Goal: Transaction & Acquisition: Obtain resource

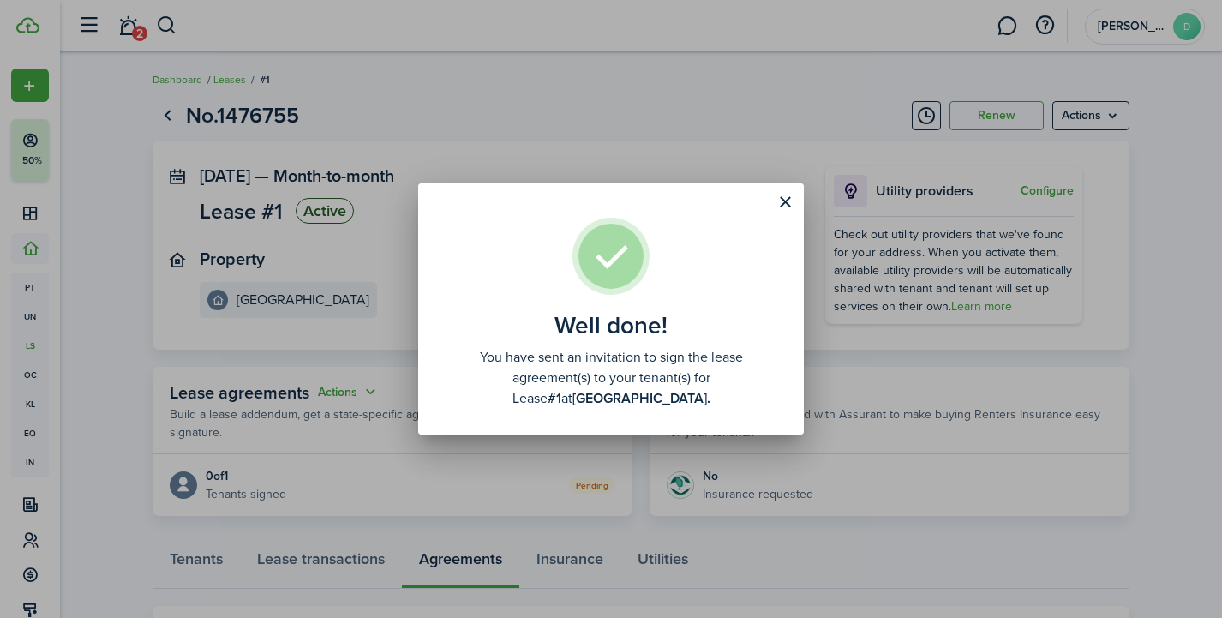
click at [783, 202] on button "Close modal" at bounding box center [785, 202] width 29 height 29
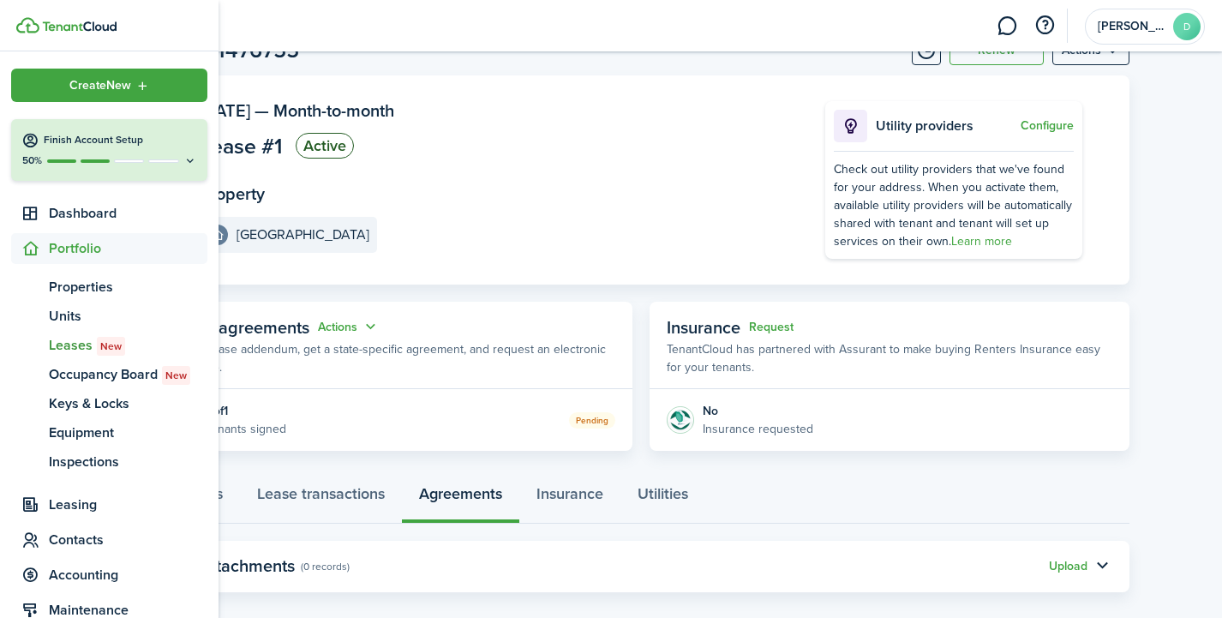
scroll to position [69, 0]
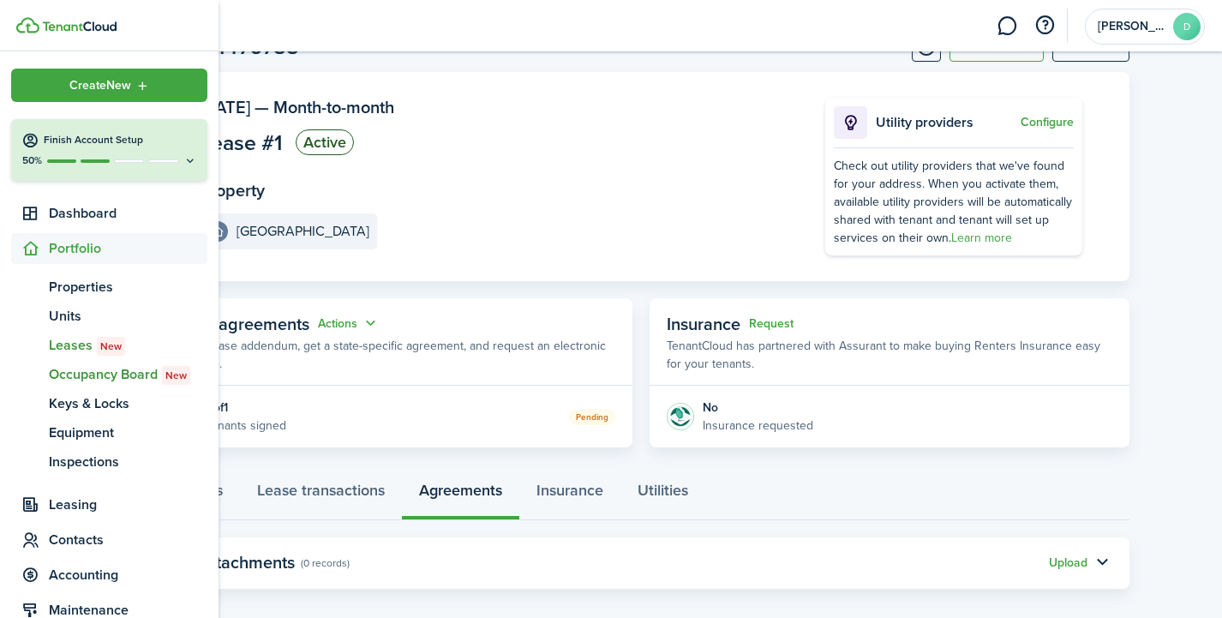
click at [87, 370] on span "Occupancy Board New" at bounding box center [128, 374] width 159 height 21
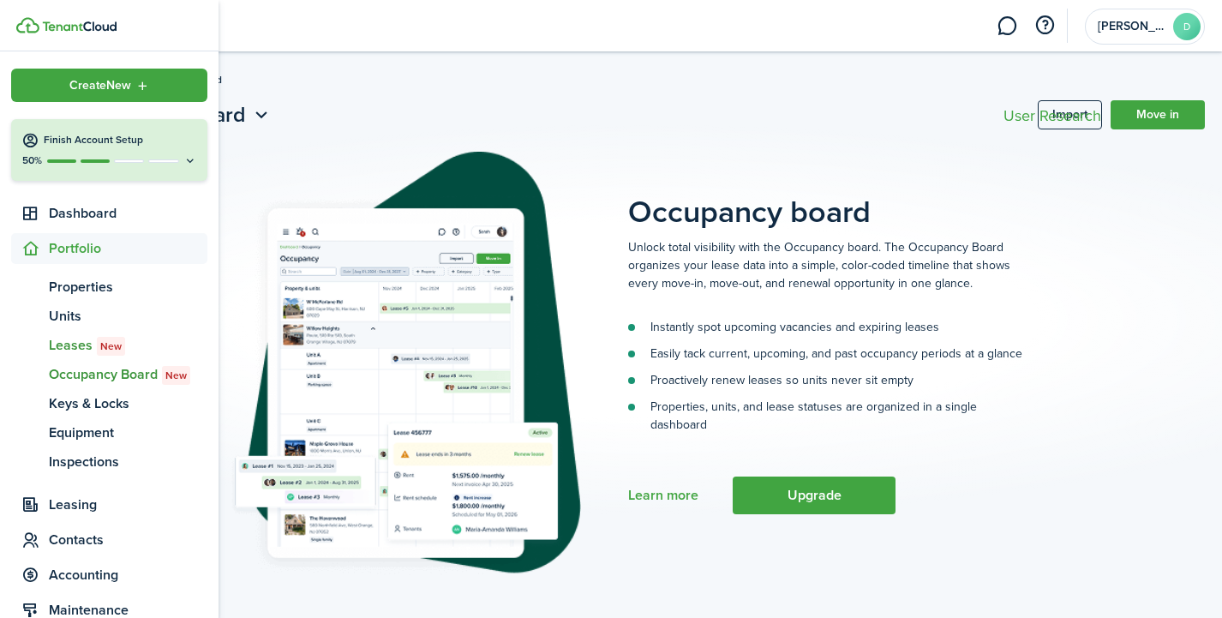
click at [88, 345] on span "Leases New" at bounding box center [128, 345] width 159 height 21
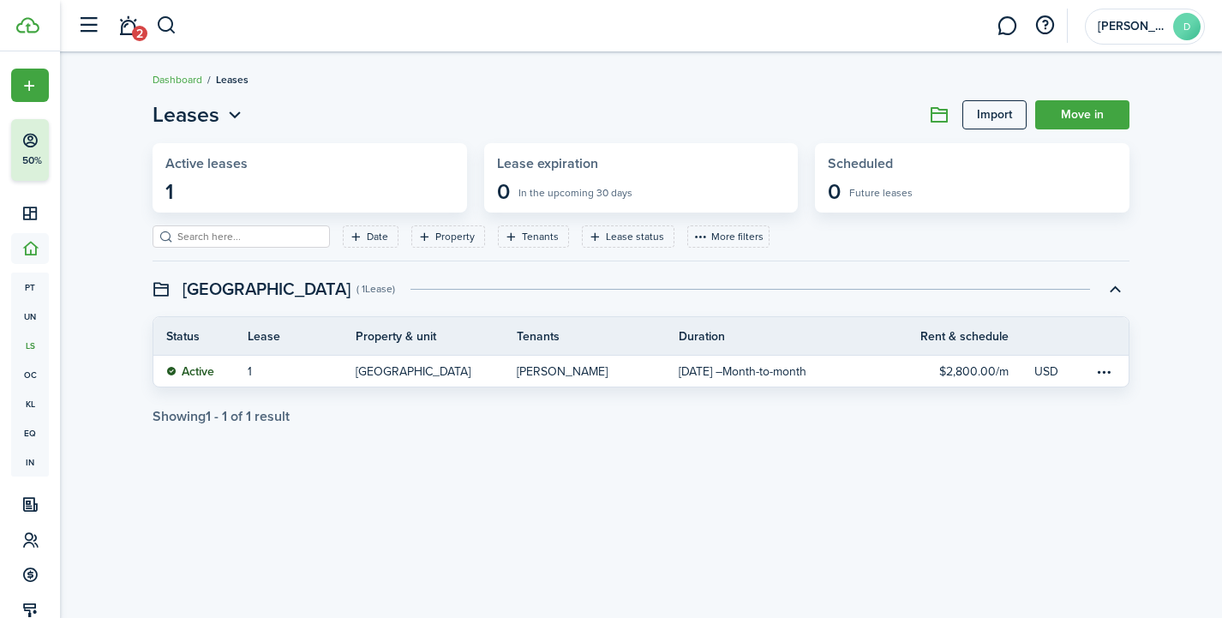
click at [235, 111] on icon "Open menu" at bounding box center [235, 115] width 22 height 21
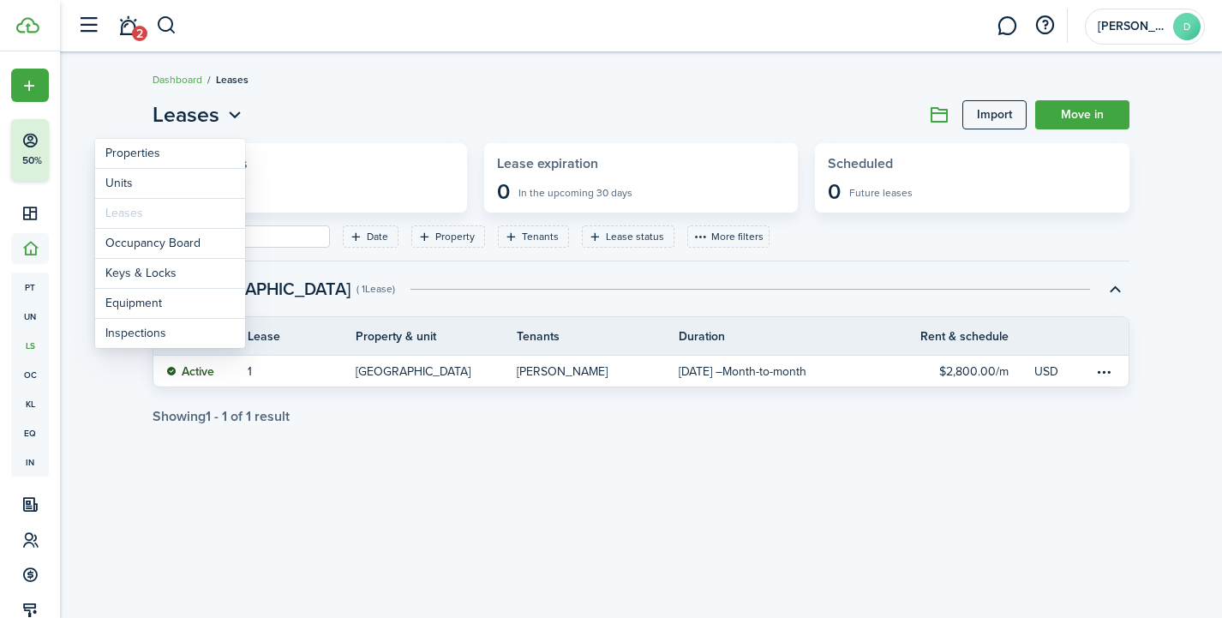
click at [235, 111] on icon "Open menu" at bounding box center [235, 115] width 22 height 21
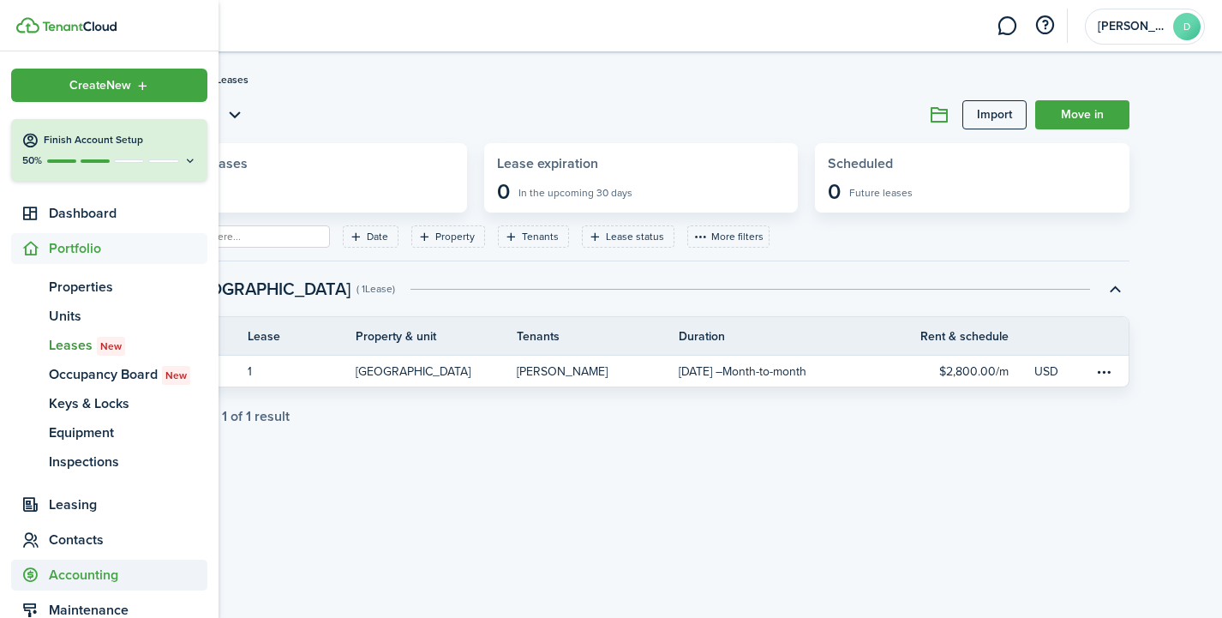
click at [99, 585] on span "Accounting" at bounding box center [128, 575] width 159 height 21
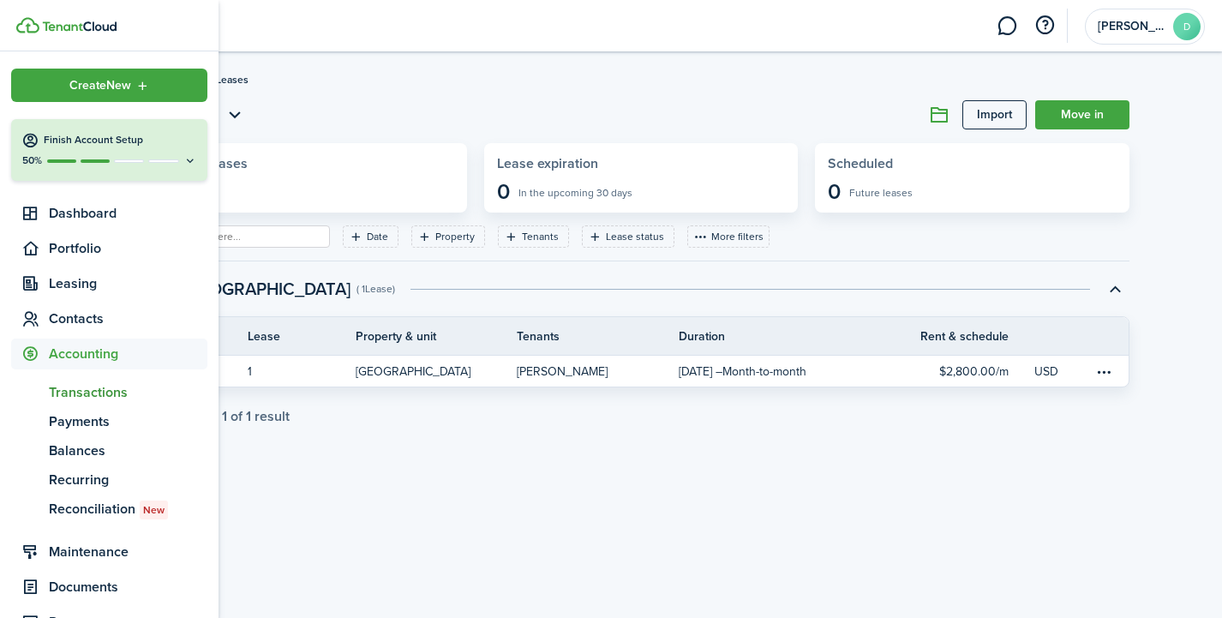
click at [94, 393] on span "Transactions" at bounding box center [128, 392] width 159 height 21
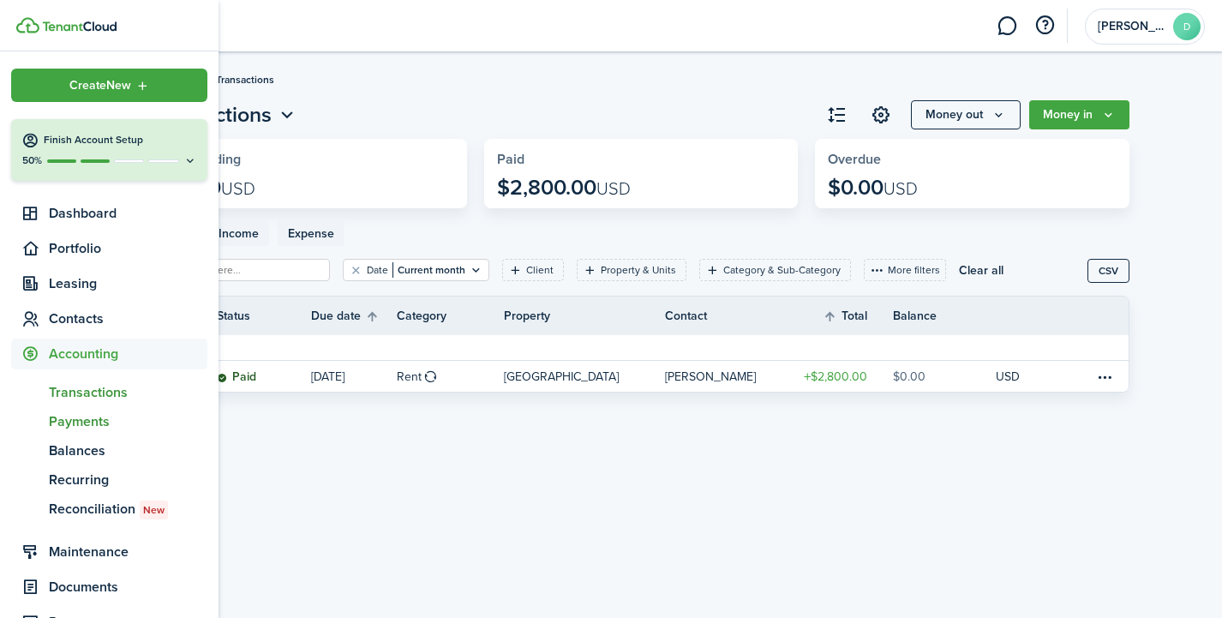
click at [91, 418] on span "Payments" at bounding box center [128, 421] width 159 height 21
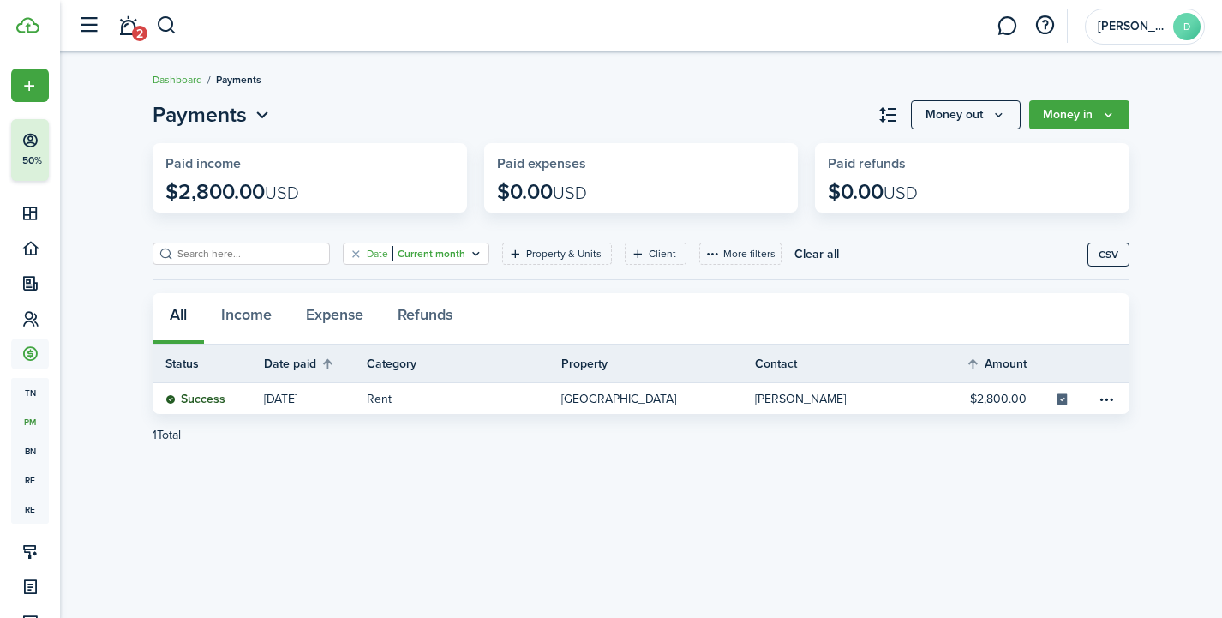
click at [445, 255] on filter-tag "Date Current month" at bounding box center [416, 254] width 147 height 22
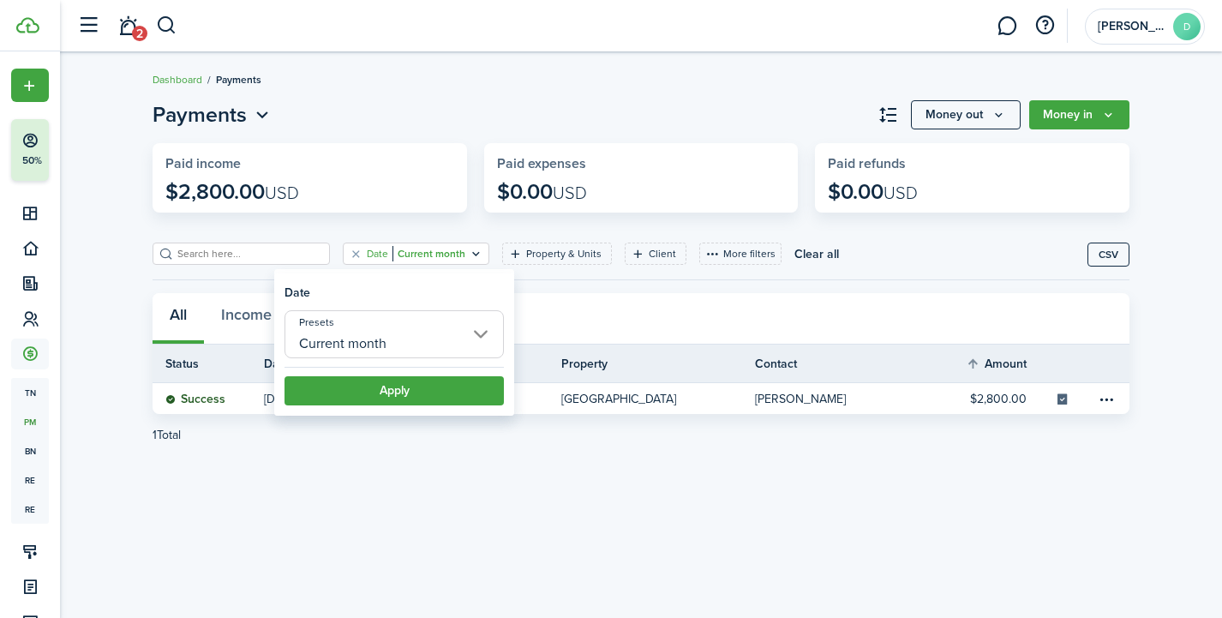
click at [472, 330] on input "Current month" at bounding box center [394, 334] width 219 height 48
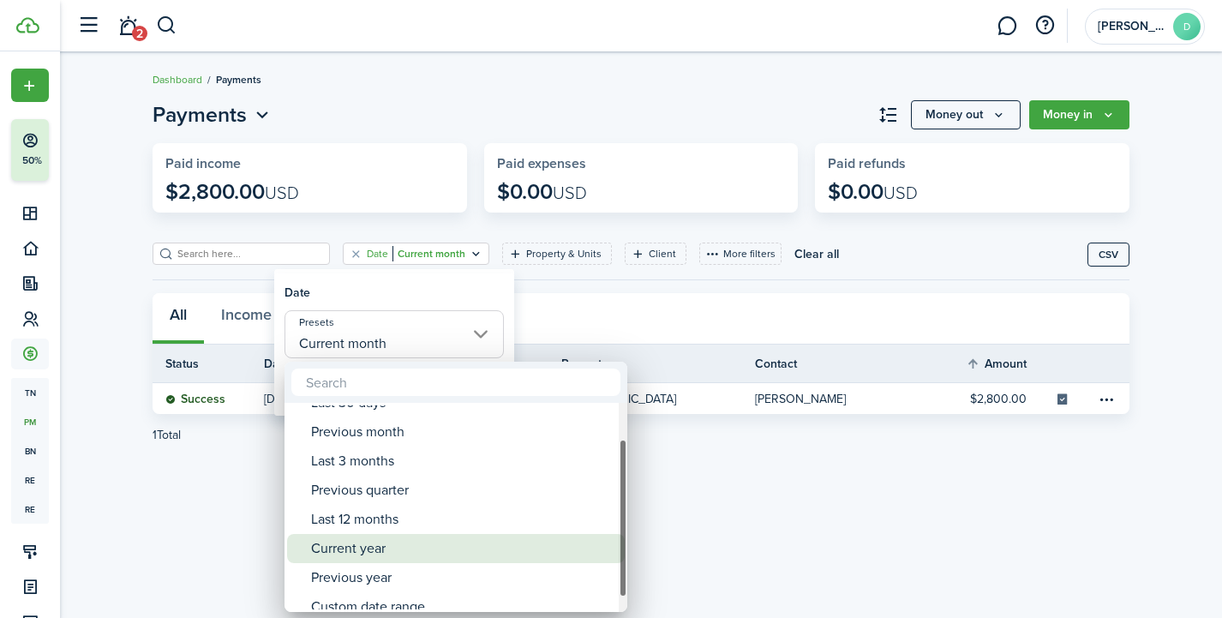
drag, startPoint x: 625, startPoint y: 497, endPoint x: 581, endPoint y: 531, distance: 55.6
click at [581, 531] on mbsc-scrollview-base "Current month Last 30 days Previous month Last 3 months Previous quarter Last 1…" at bounding box center [456, 508] width 343 height 206
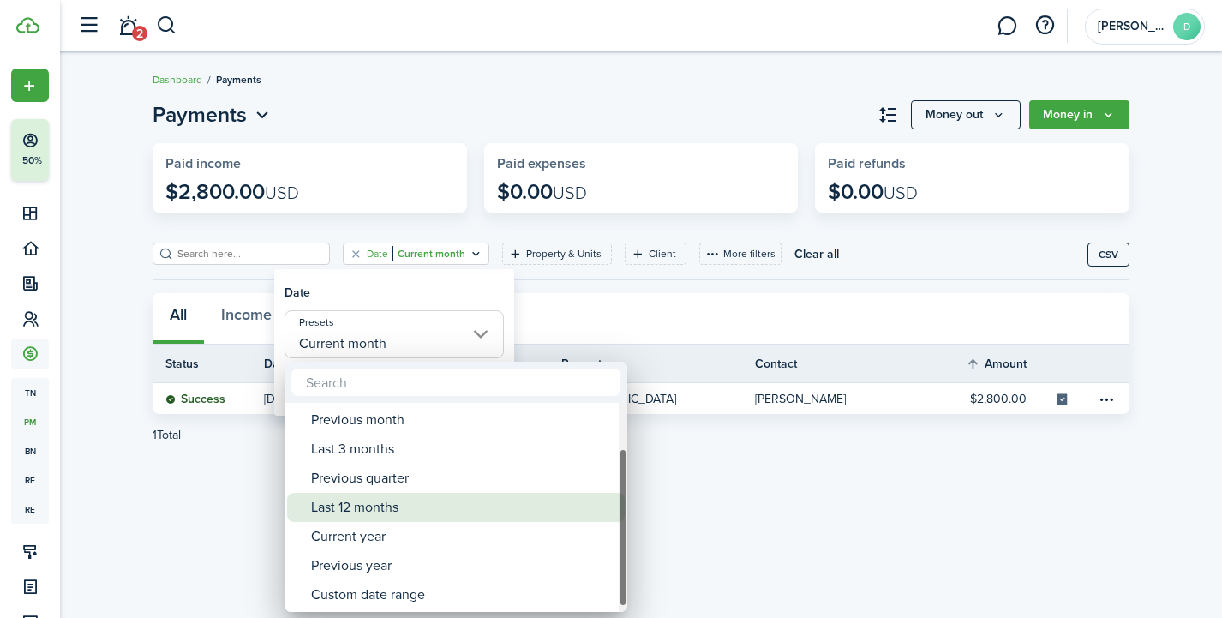
click at [372, 518] on div "Last 12 months" at bounding box center [462, 507] width 303 height 29
type input "Last 12 months"
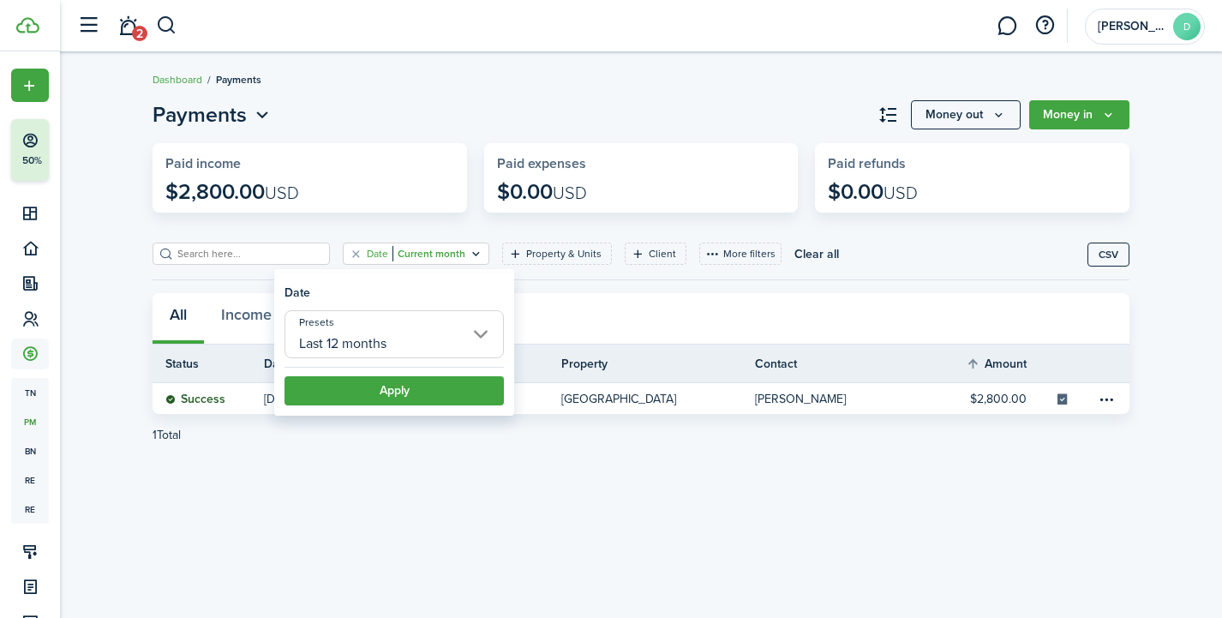
click at [481, 327] on input "Last 12 months" at bounding box center [394, 334] width 219 height 48
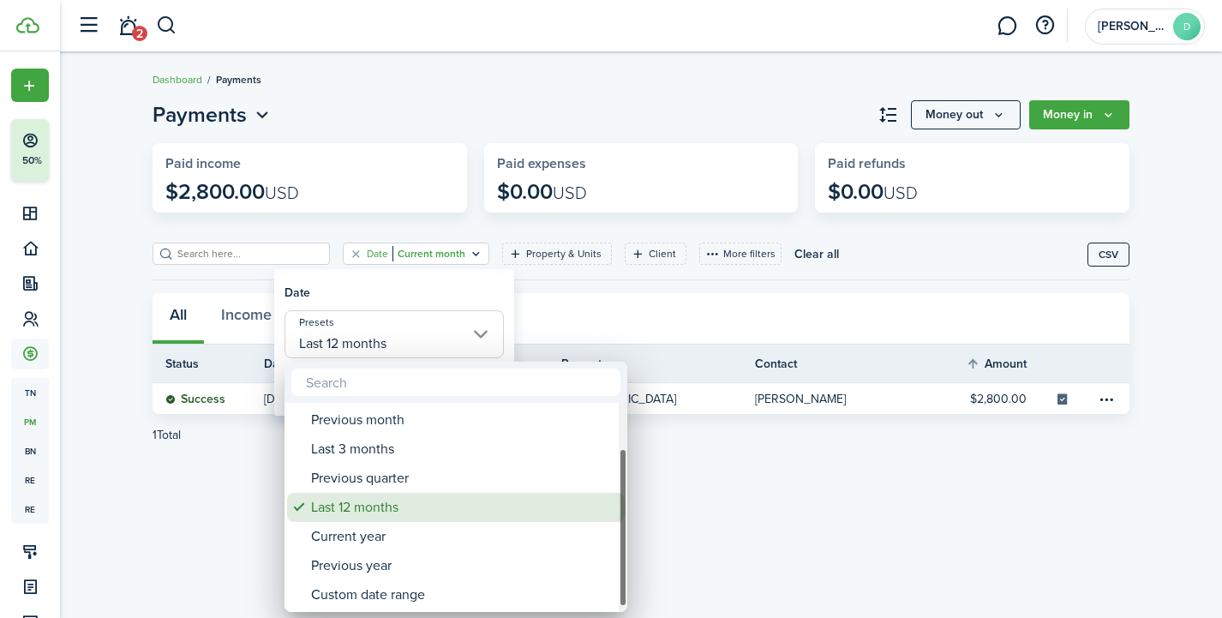
click at [366, 511] on div "Last 12 months" at bounding box center [462, 507] width 303 height 29
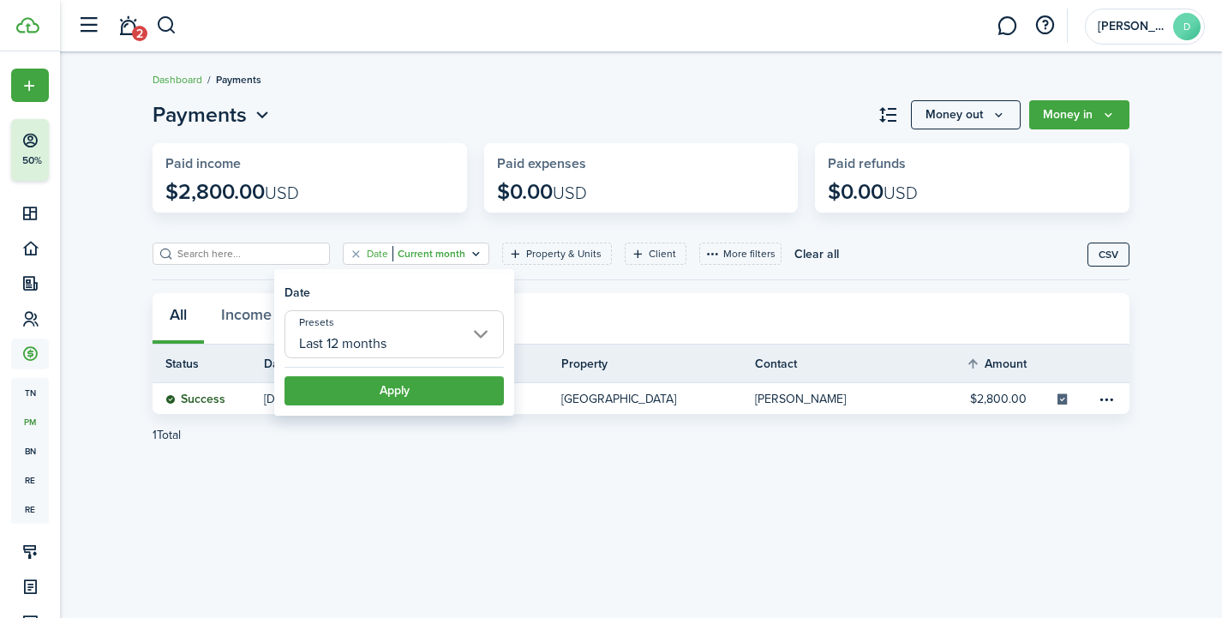
click at [458, 387] on button "Apply" at bounding box center [394, 390] width 219 height 29
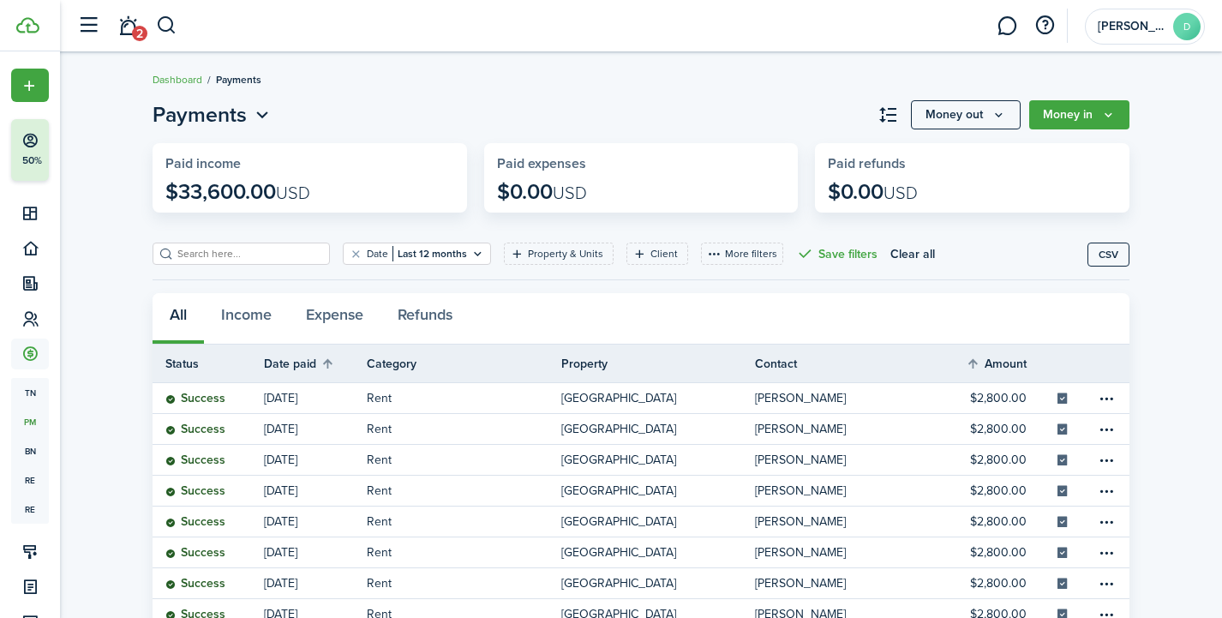
click at [1161, 351] on div "Payments Money out Money in Paid income $33,600.00 USD Paid expenses $0.00 USD …" at bounding box center [641, 447] width 1162 height 713
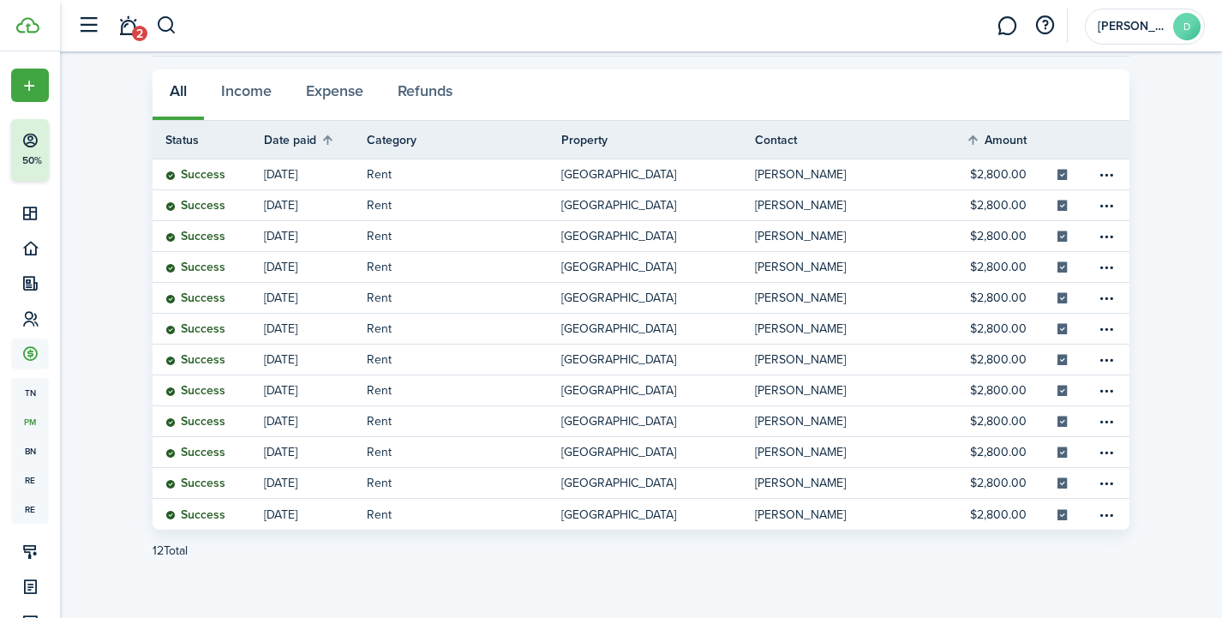
scroll to position [225, 0]
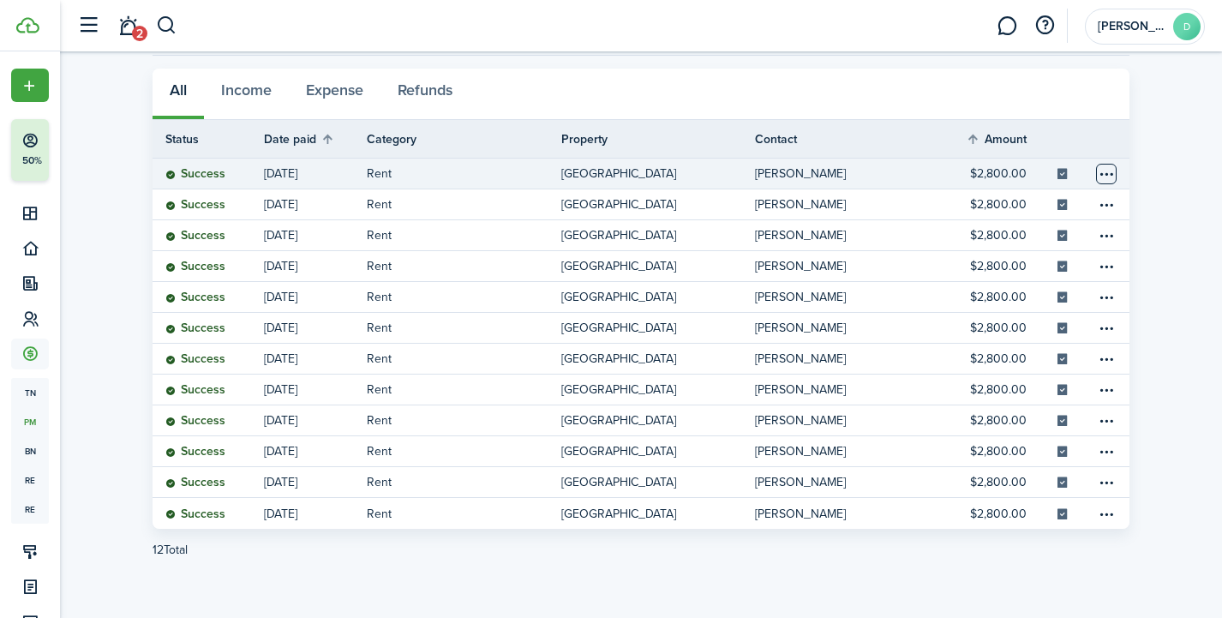
click at [1111, 181] on table-menu-btn-icon at bounding box center [1106, 174] width 21 height 21
click at [1109, 177] on table-menu-btn-icon "Open menu" at bounding box center [1106, 174] width 21 height 21
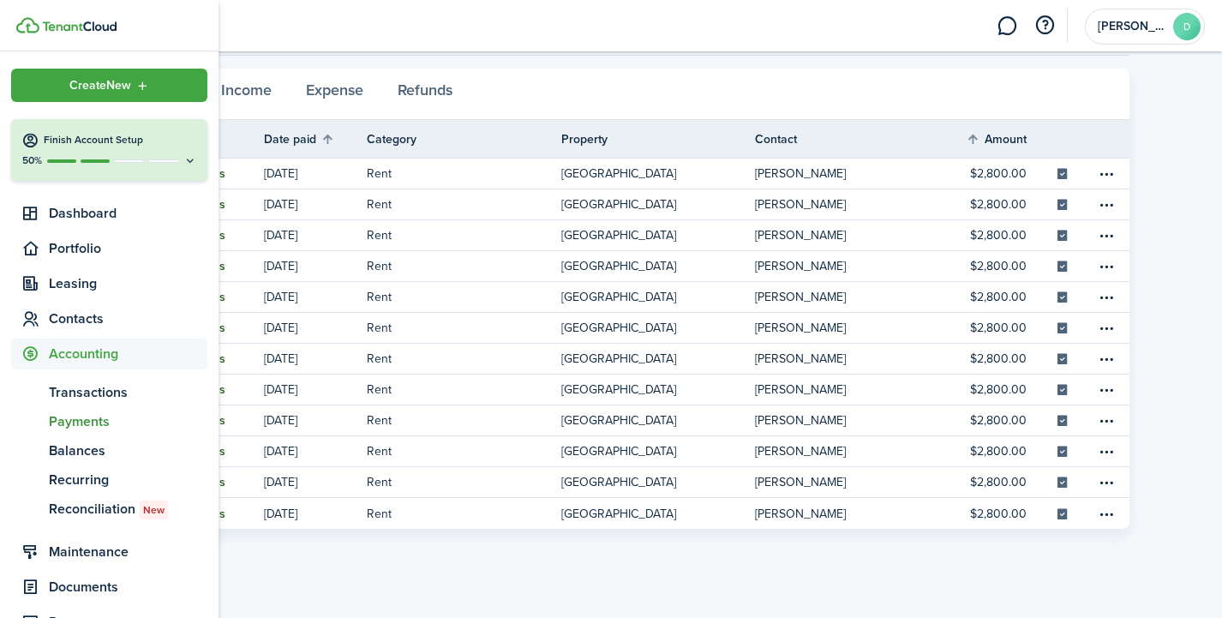
click at [69, 363] on span "Accounting" at bounding box center [128, 354] width 159 height 21
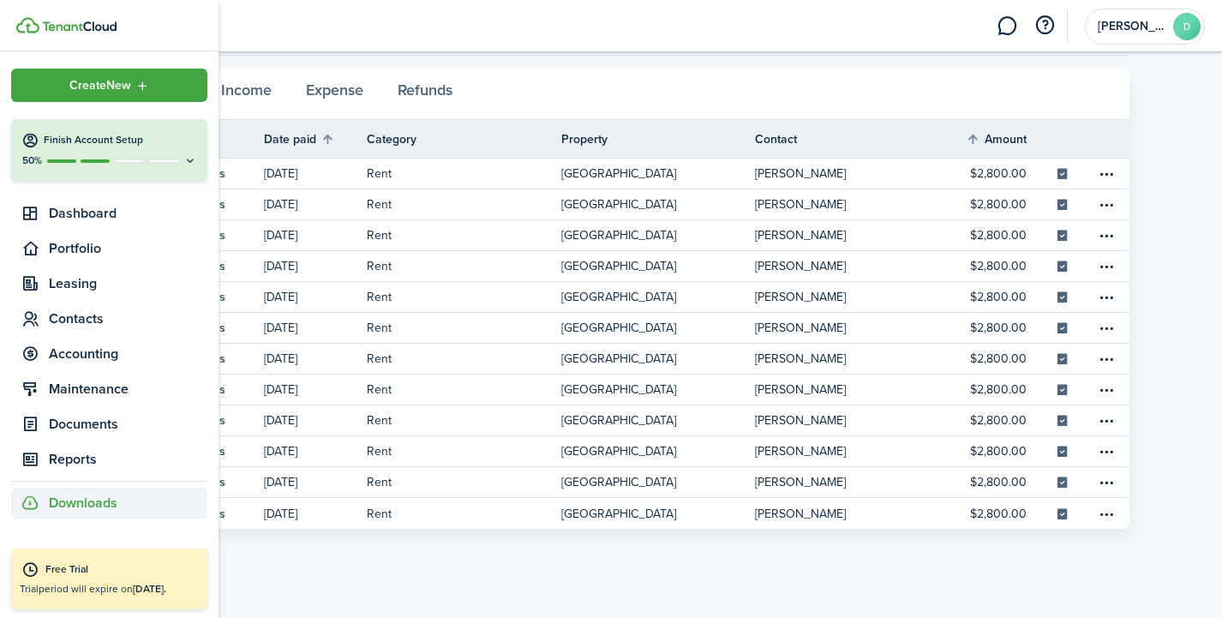
click at [93, 513] on span "Downloads" at bounding box center [83, 503] width 69 height 21
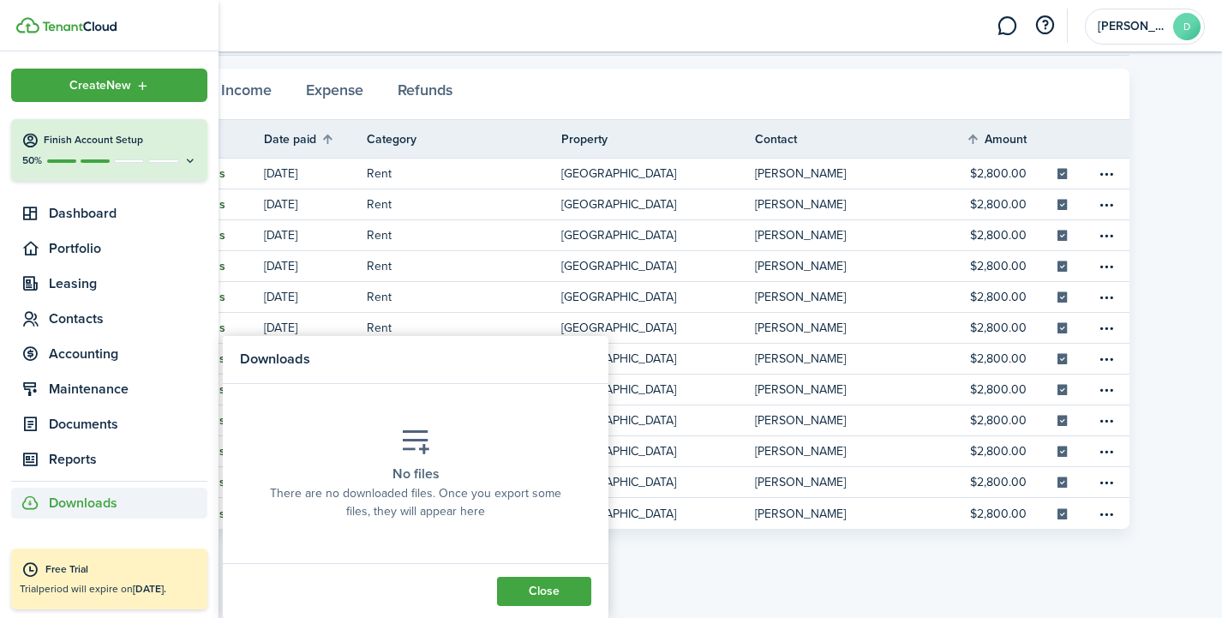
click at [85, 546] on div "Create New Finish Account Setup 50% Dashboard Portfolio Leasing Contacts Accoun…" at bounding box center [109, 334] width 219 height 567
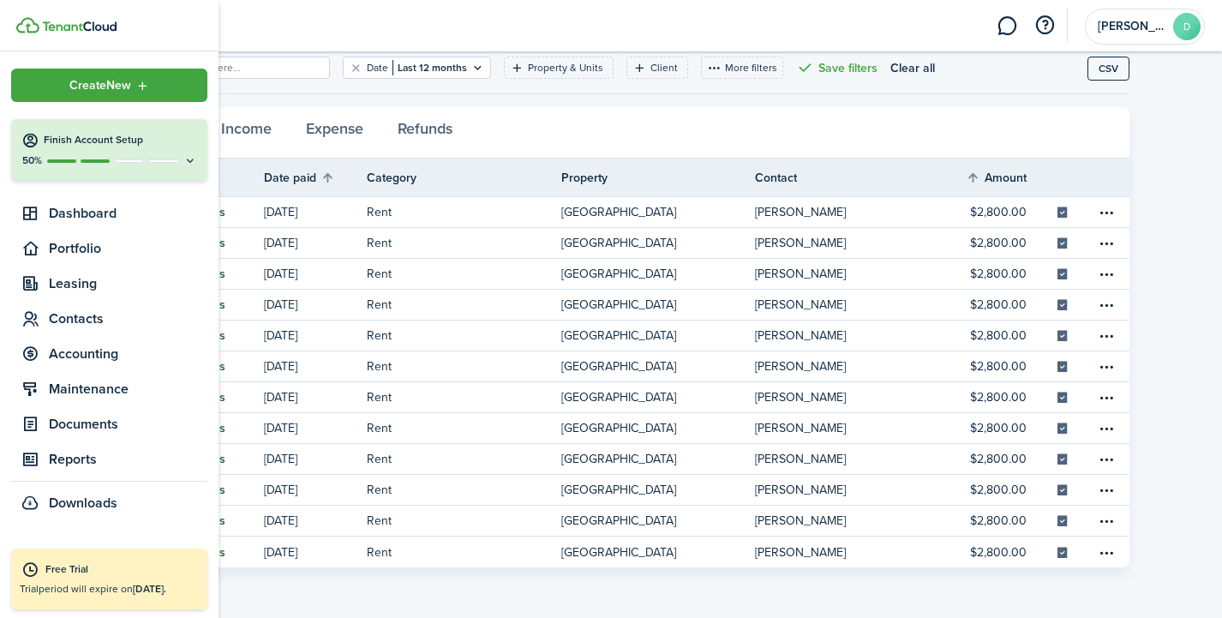
scroll to position [156, 0]
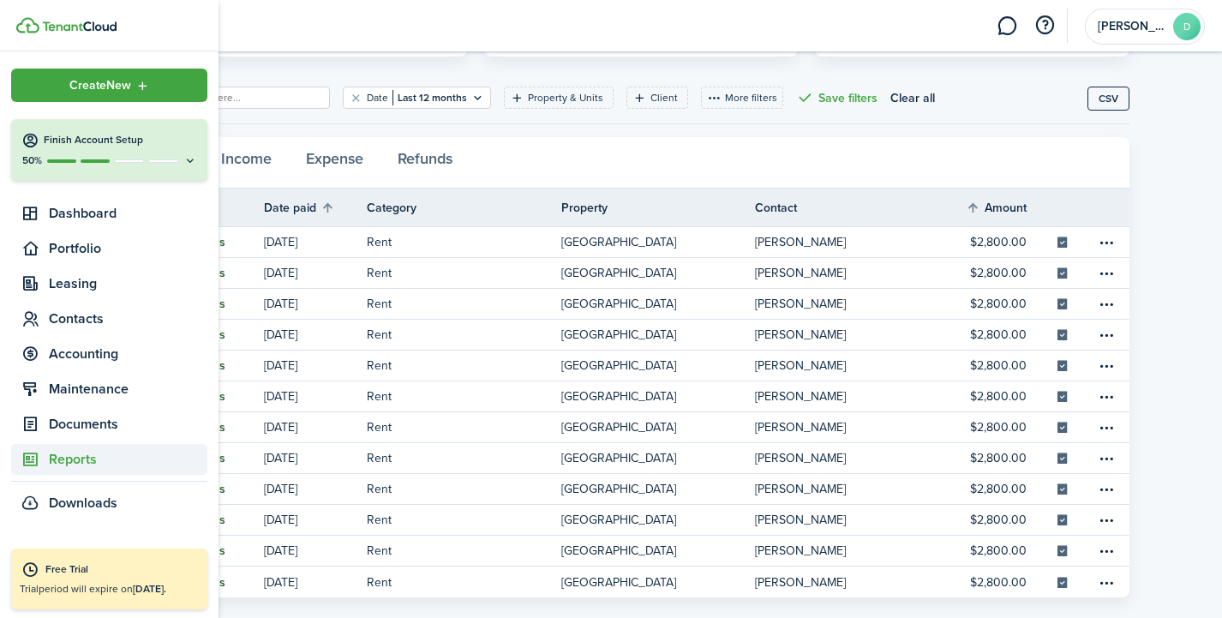
click at [88, 461] on span "Reports" at bounding box center [128, 459] width 159 height 21
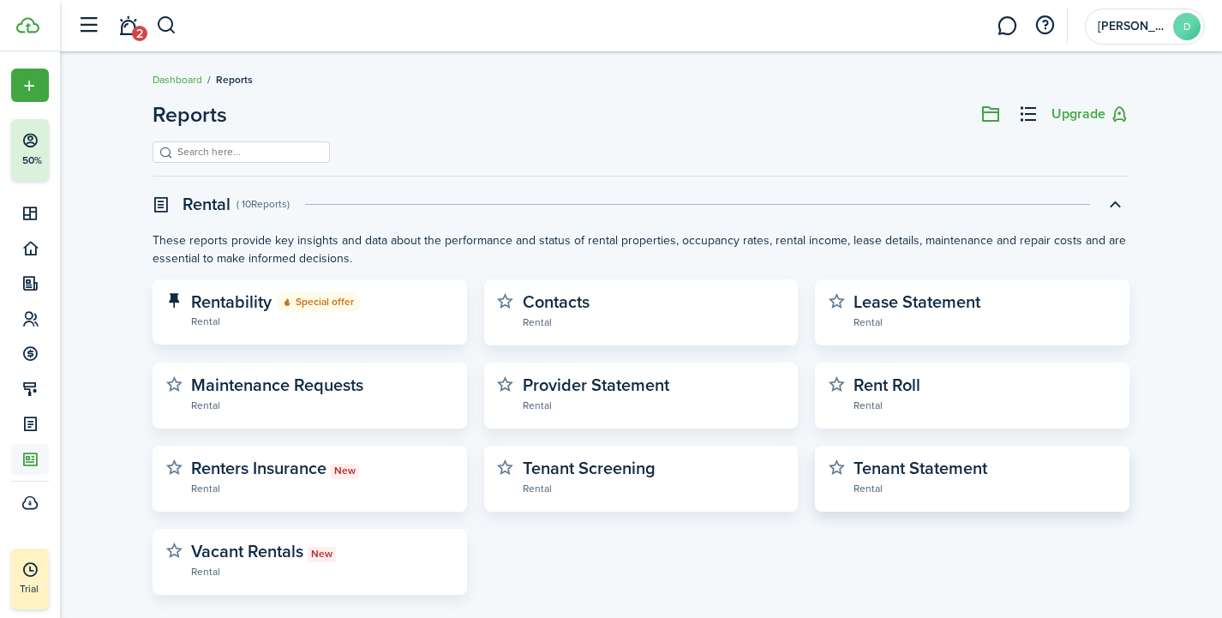
click at [918, 501] on widget-stats "Tenant Statement Rental" at bounding box center [972, 479] width 315 height 66
click at [911, 473] on widget-stats-description "Tenant Statement" at bounding box center [921, 468] width 134 height 26
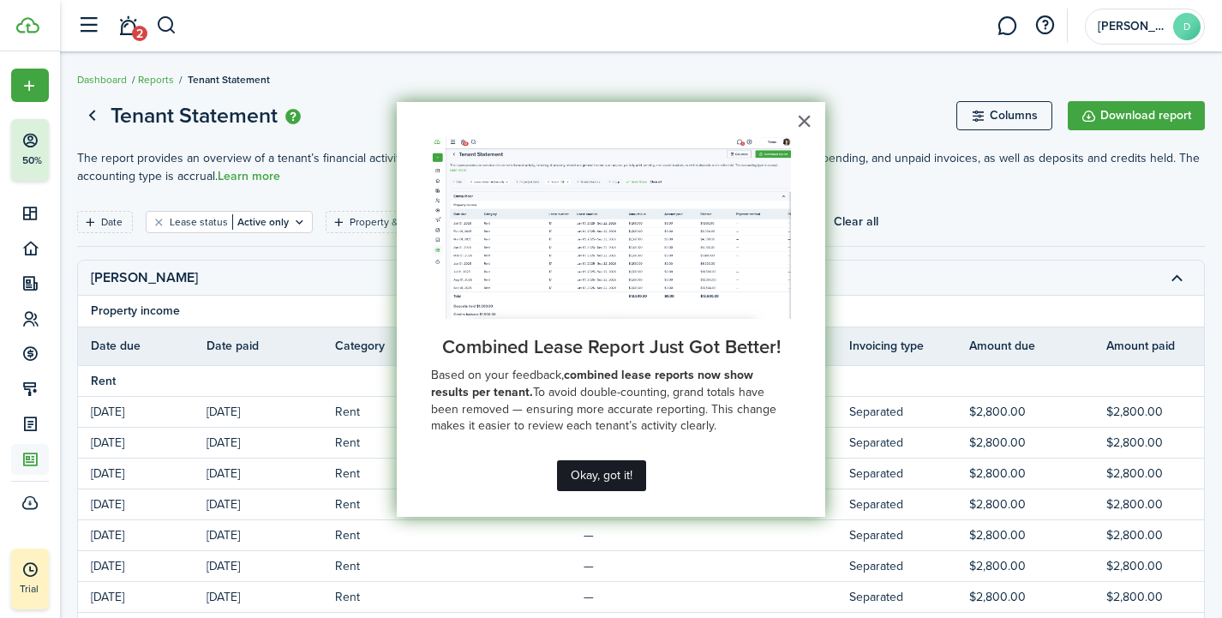
click at [600, 475] on button "Okay, got it!" at bounding box center [601, 475] width 89 height 31
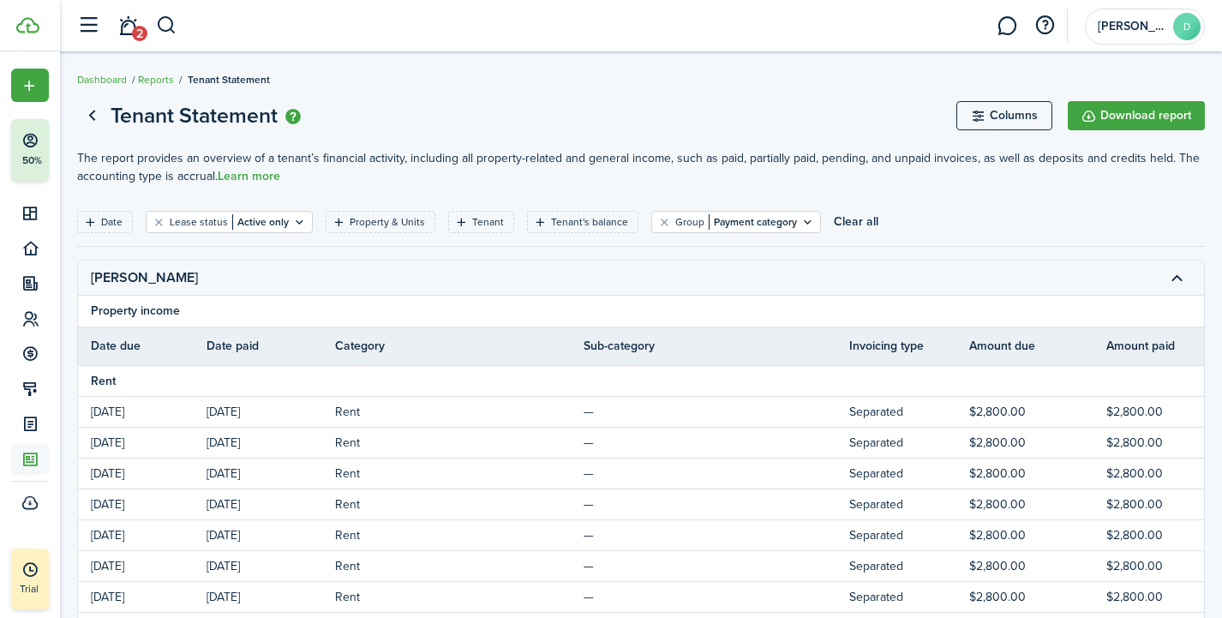
click at [1117, 123] on button "Download report" at bounding box center [1136, 115] width 137 height 29
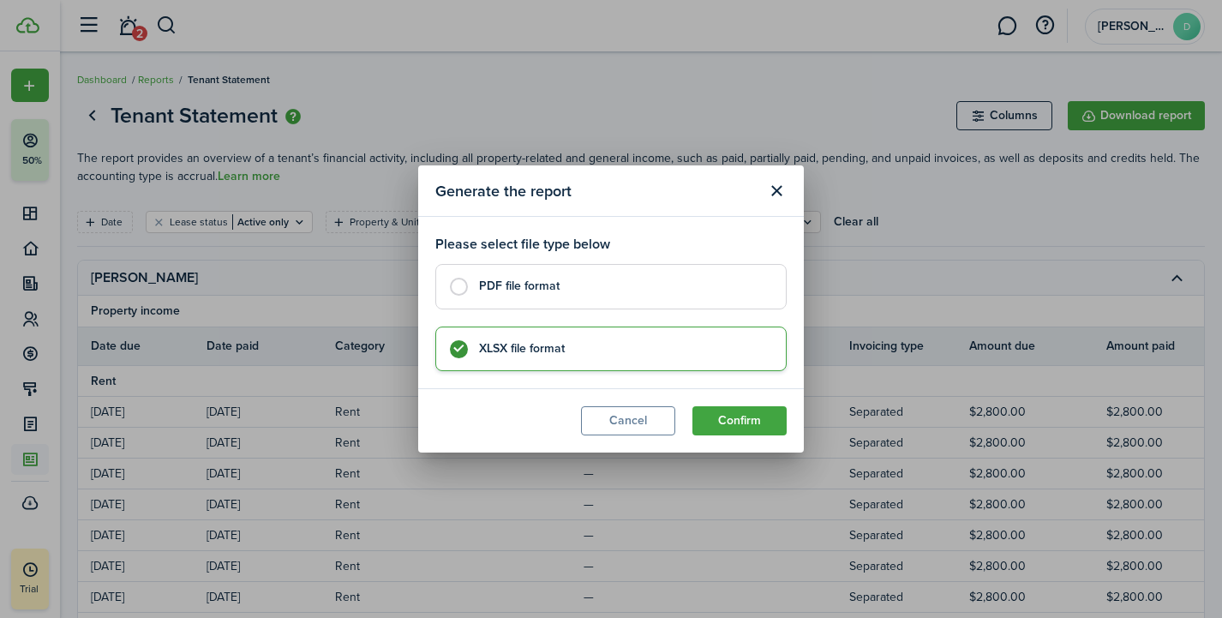
click at [465, 291] on label "PDF file format" at bounding box center [610, 286] width 351 height 45
radio input "true"
click at [729, 422] on button "Confirm" at bounding box center [740, 420] width 94 height 29
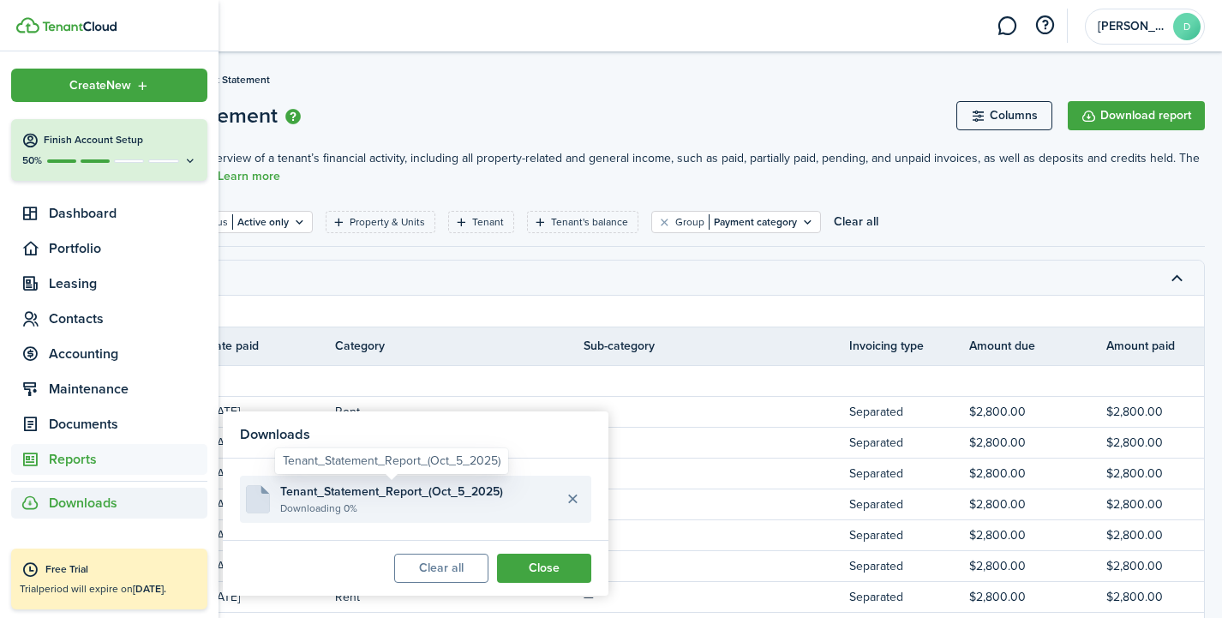
click at [295, 492] on span "Tenant_Statement_Report_(Oct_5_2025)" at bounding box center [391, 492] width 223 height 18
click at [463, 501] on file-description "Downloading 0%" at bounding box center [419, 508] width 278 height 15
click at [269, 496] on file-icon at bounding box center [257, 499] width 27 height 28
click at [297, 489] on span "Tenant_Statement_Report_(Oct_5_2025)" at bounding box center [391, 492] width 223 height 18
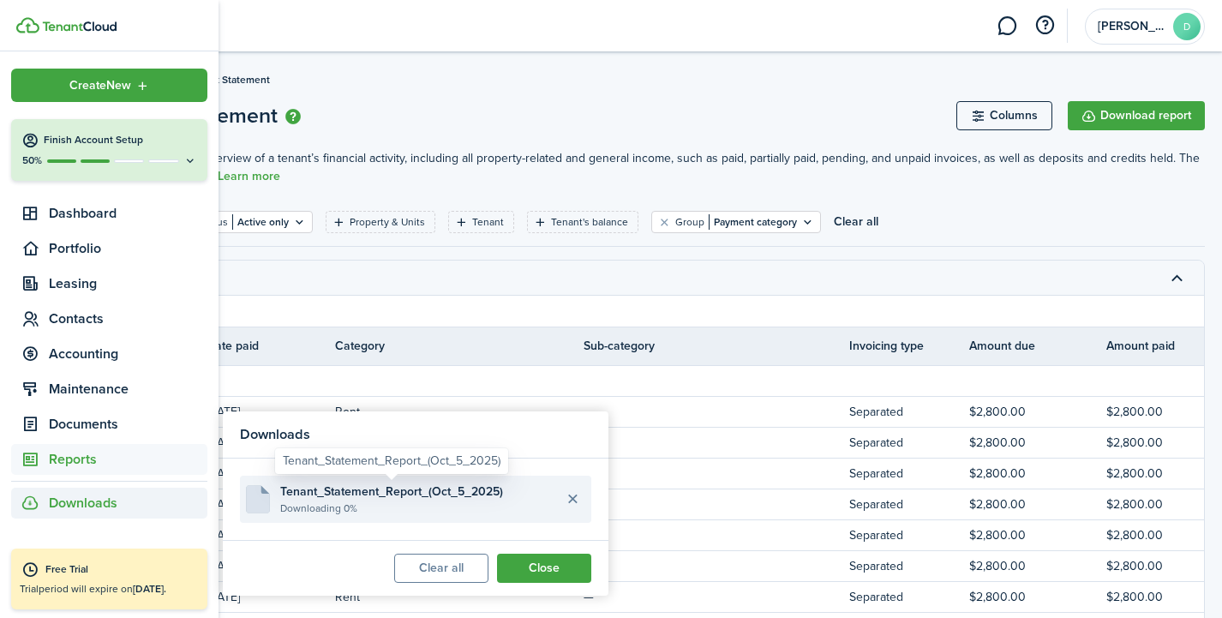
click at [297, 489] on span "Tenant_Statement_Report_(Oct_5_2025)" at bounding box center [391, 492] width 223 height 18
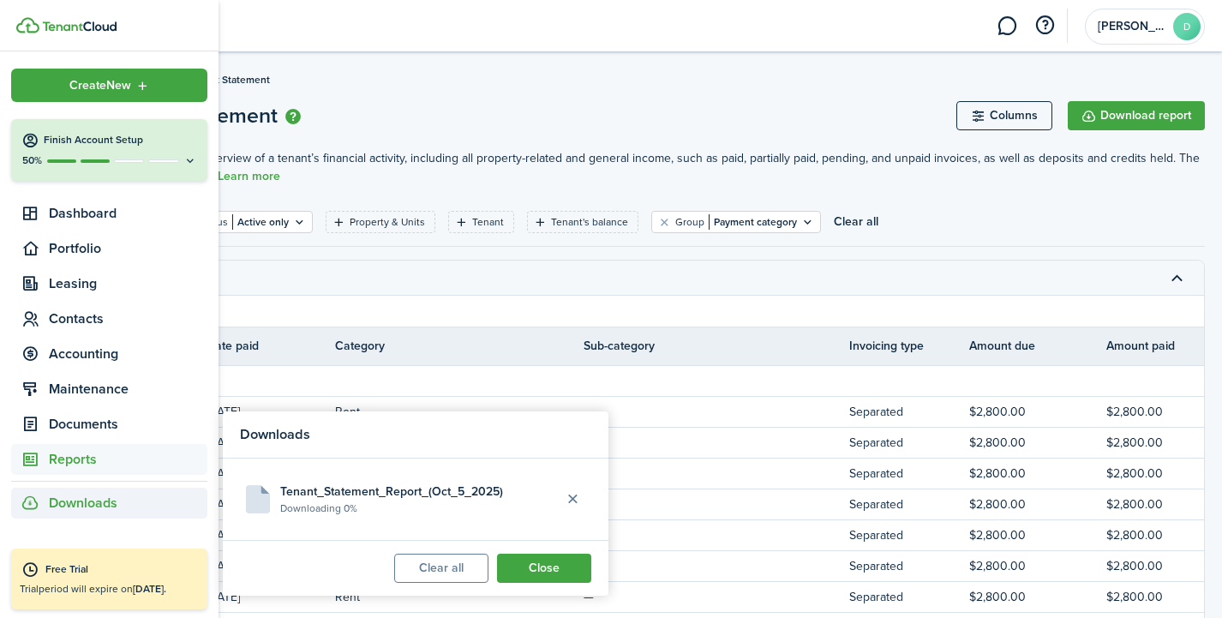
click at [527, 568] on button "Close" at bounding box center [544, 568] width 94 height 29
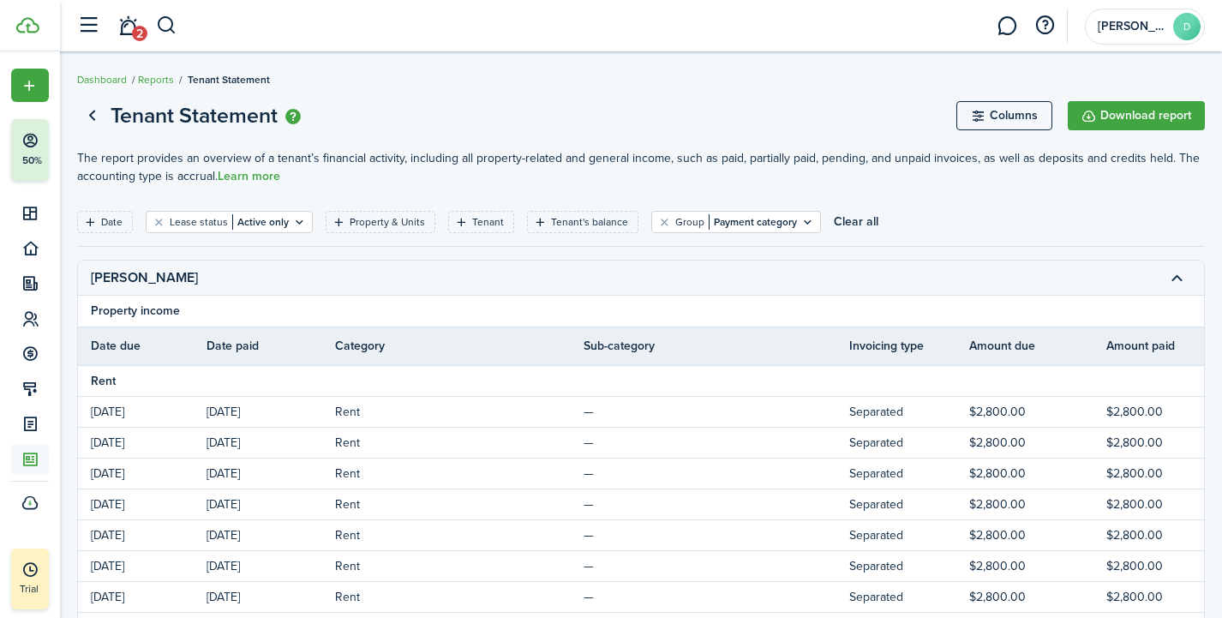
click at [135, 27] on span "2" at bounding box center [139, 33] width 15 height 15
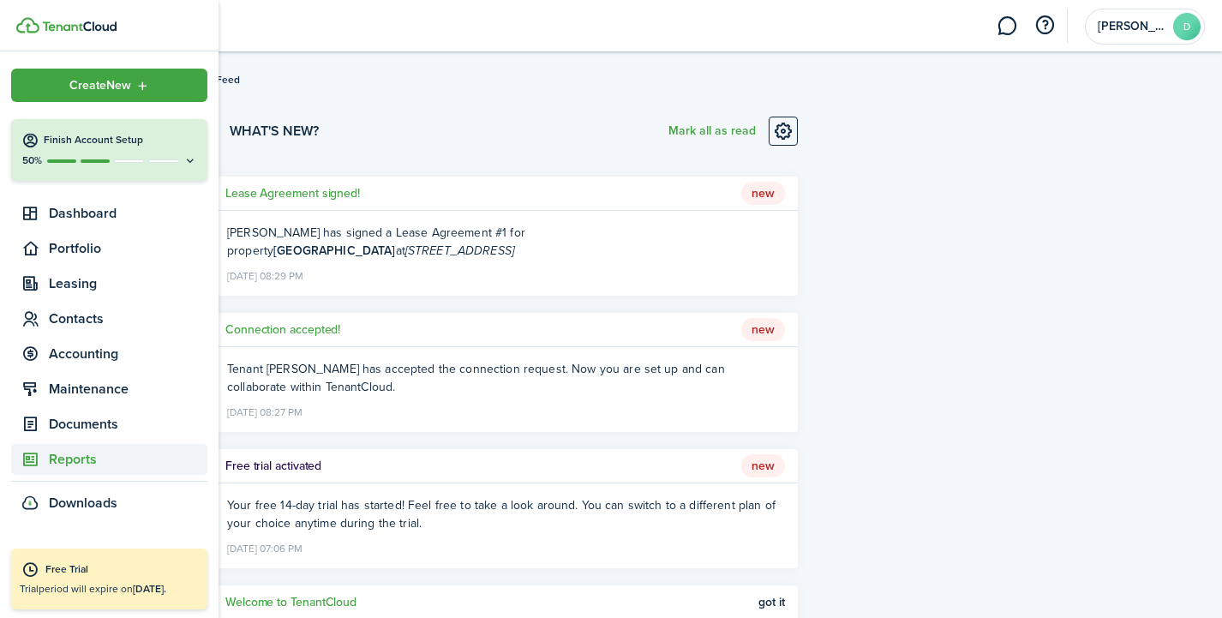
click at [98, 461] on span "Reports" at bounding box center [128, 459] width 159 height 21
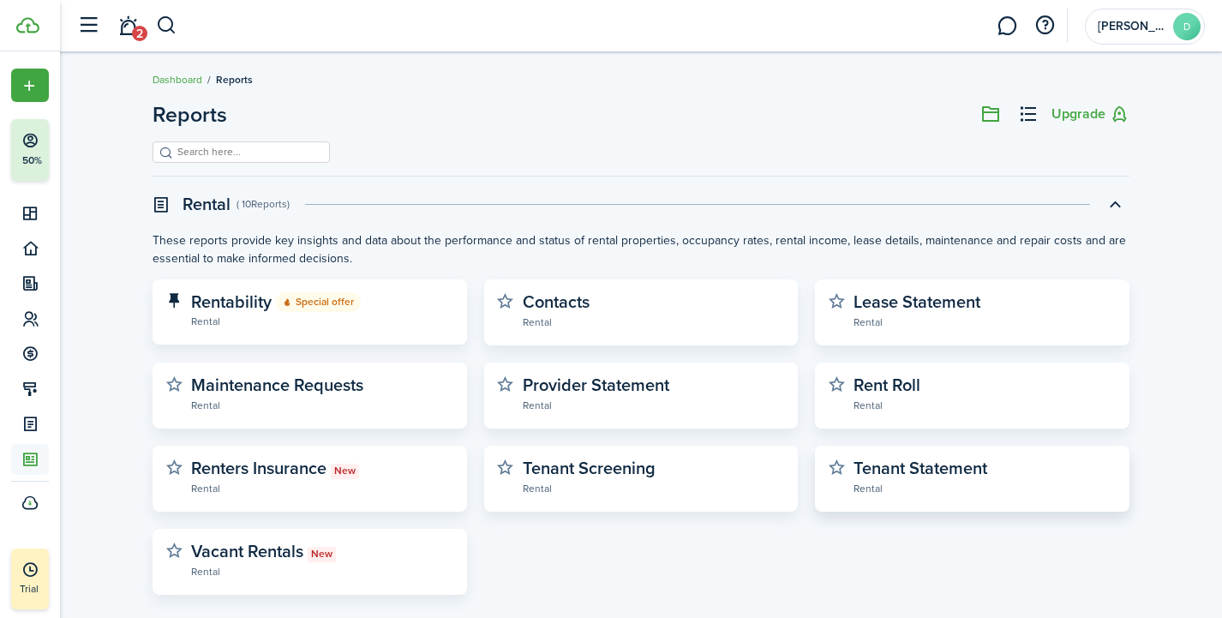
click at [885, 470] on widget-stats-description "Tenant Statement" at bounding box center [921, 468] width 134 height 26
